Goal: Check status: Check status

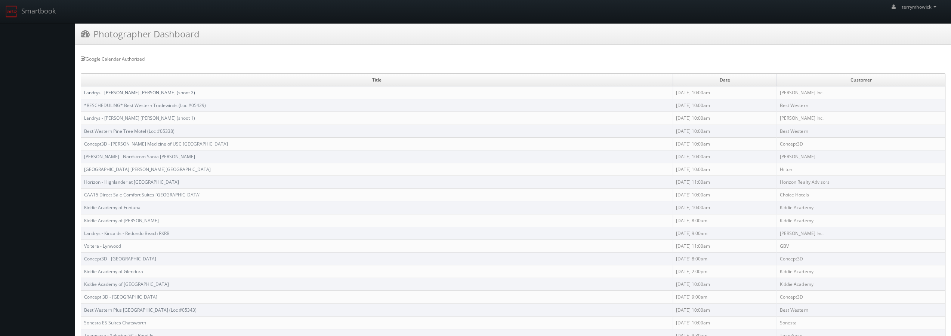
click at [132, 89] on link "Landrys - Mastro's Irvine MAIR (shoot 2)" at bounding box center [139, 92] width 111 height 6
click at [135, 115] on link "Landrys - [PERSON_NAME] [PERSON_NAME] (shoot 1)" at bounding box center [139, 118] width 111 height 6
